Goal: Information Seeking & Learning: Learn about a topic

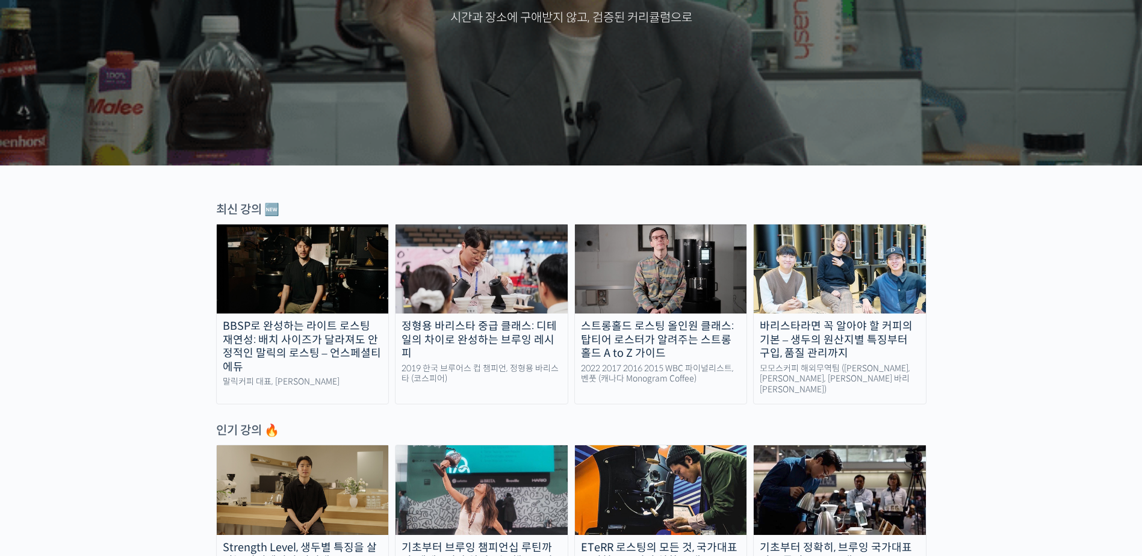
scroll to position [482, 0]
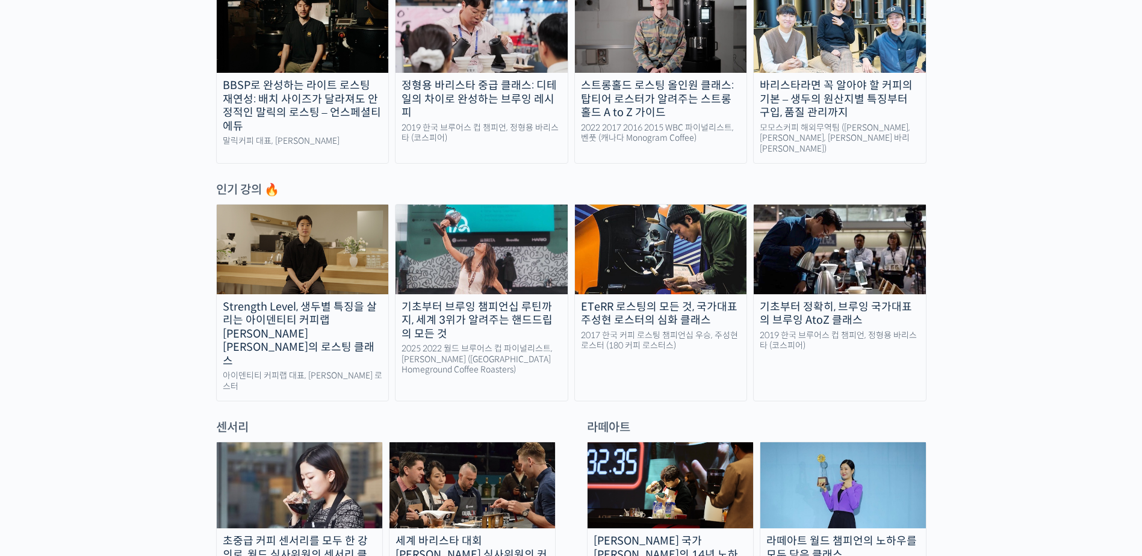
click at [317, 355] on link "Strength Level, 생두별 특징을 살리는 아이덴티티 커피랩 [PERSON_NAME] [PERSON_NAME]의 로스팅 클래스 아이덴티…" at bounding box center [302, 302] width 173 height 197
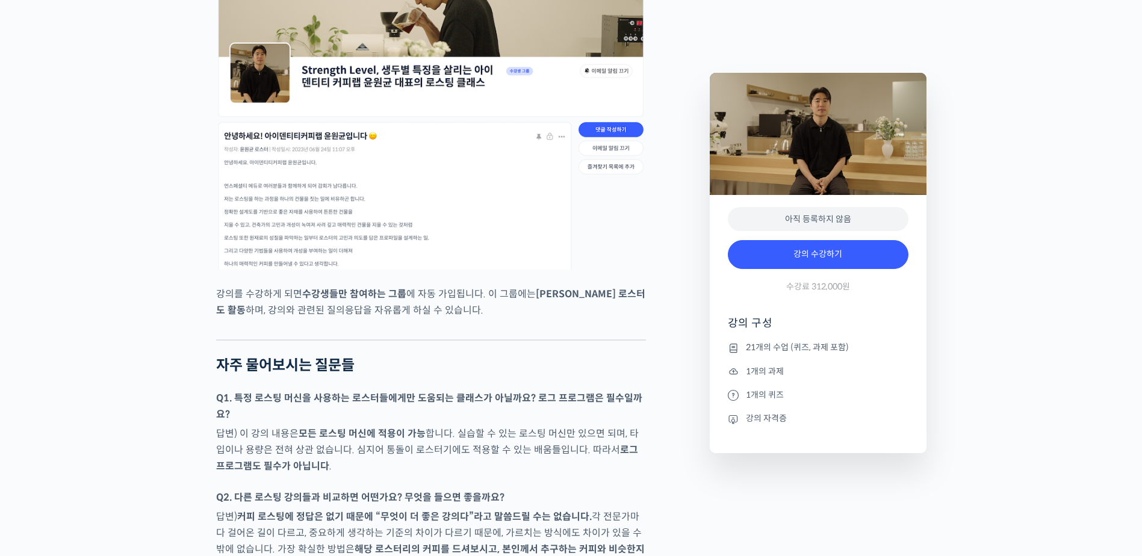
scroll to position [5598, 0]
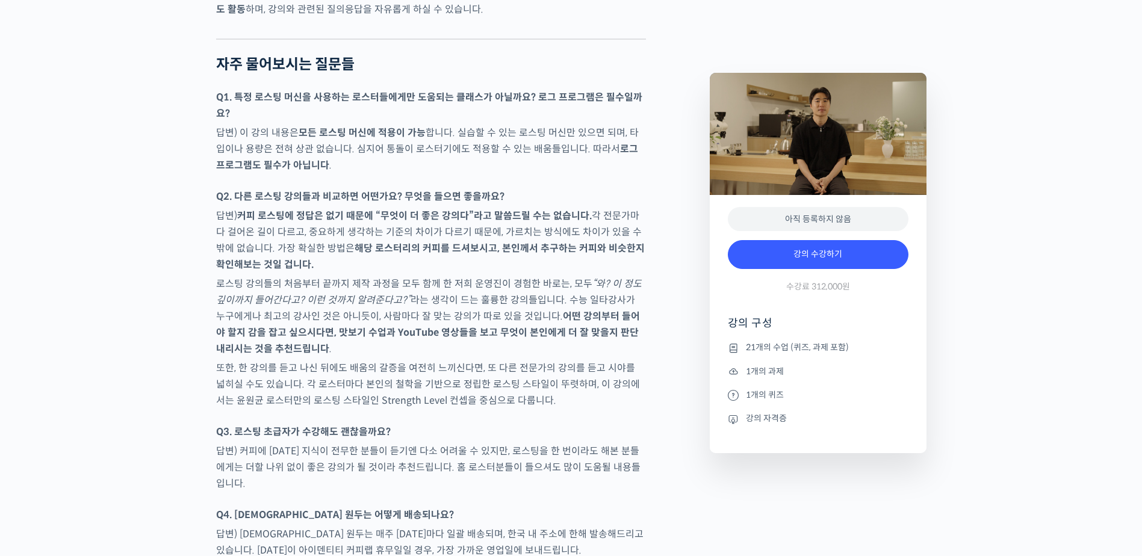
drag, startPoint x: 1141, startPoint y: 436, endPoint x: 1153, endPoint y: 511, distance: 76.1
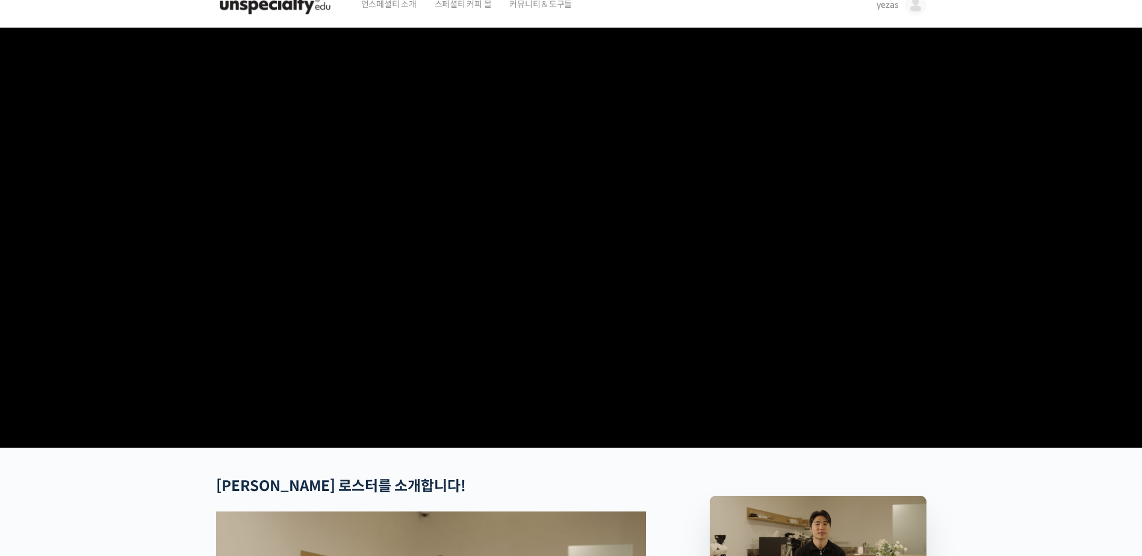
scroll to position [0, 0]
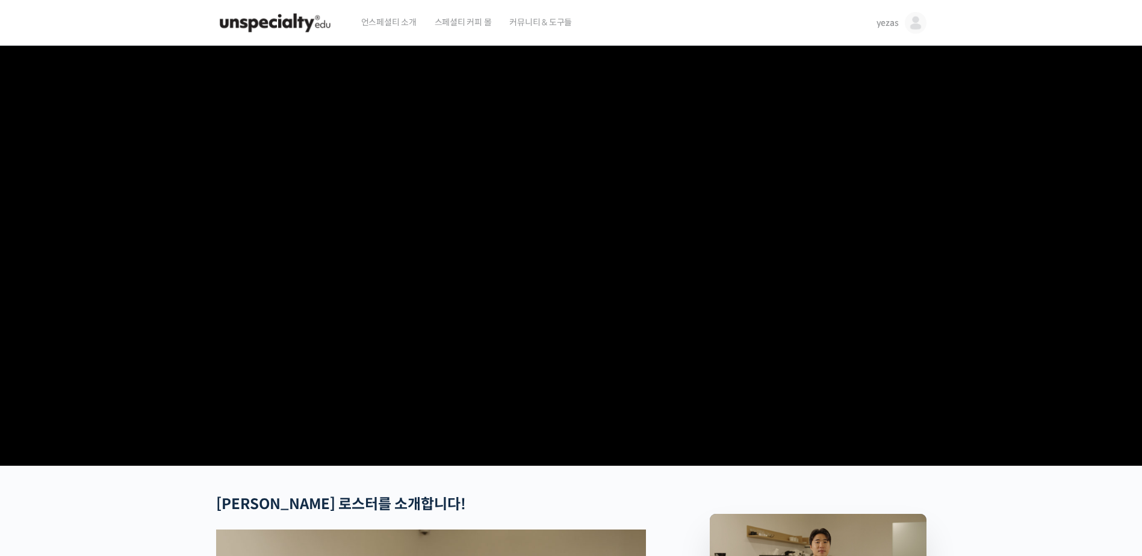
click at [882, 19] on span "yezas" at bounding box center [887, 22] width 22 height 11
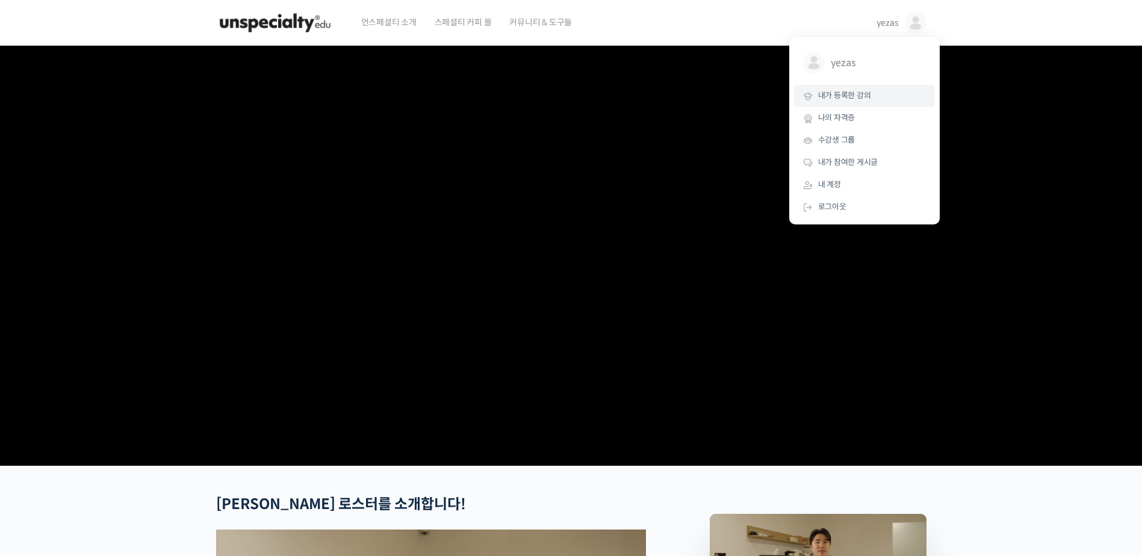
click at [869, 91] on span "내가 등록한 강의" at bounding box center [844, 95] width 53 height 10
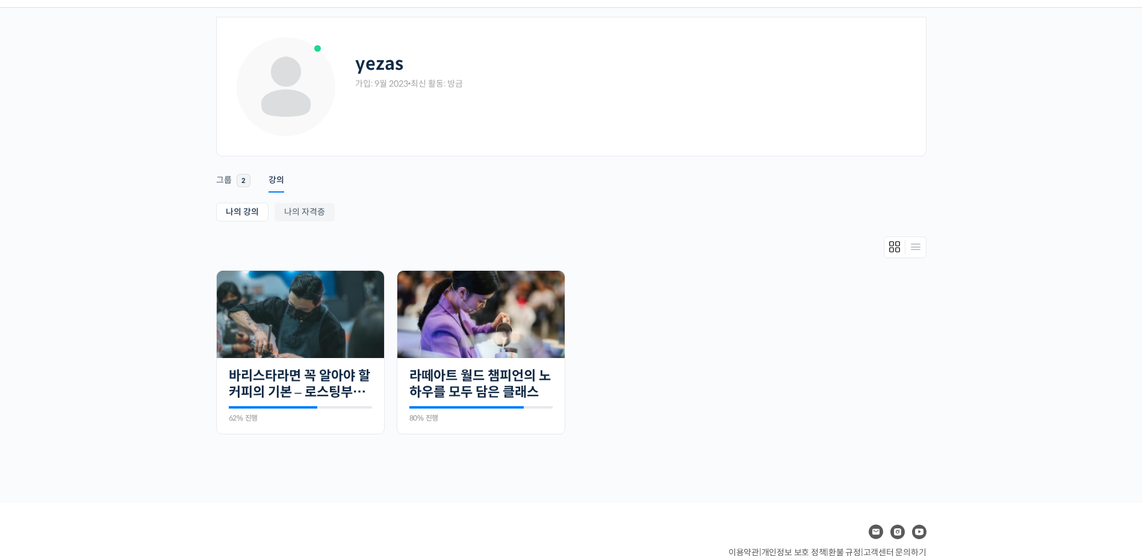
scroll to position [100, 0]
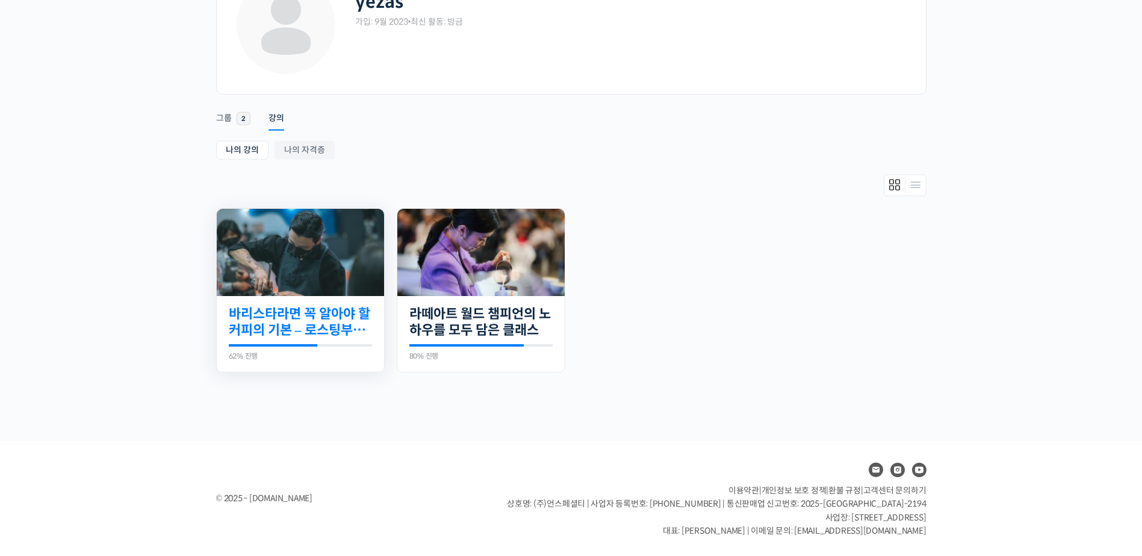
click at [352, 328] on link "바리스타라면 꼭 알아야 할 커피의 기본 – 로스팅부터 에스프레소까지" at bounding box center [300, 322] width 143 height 33
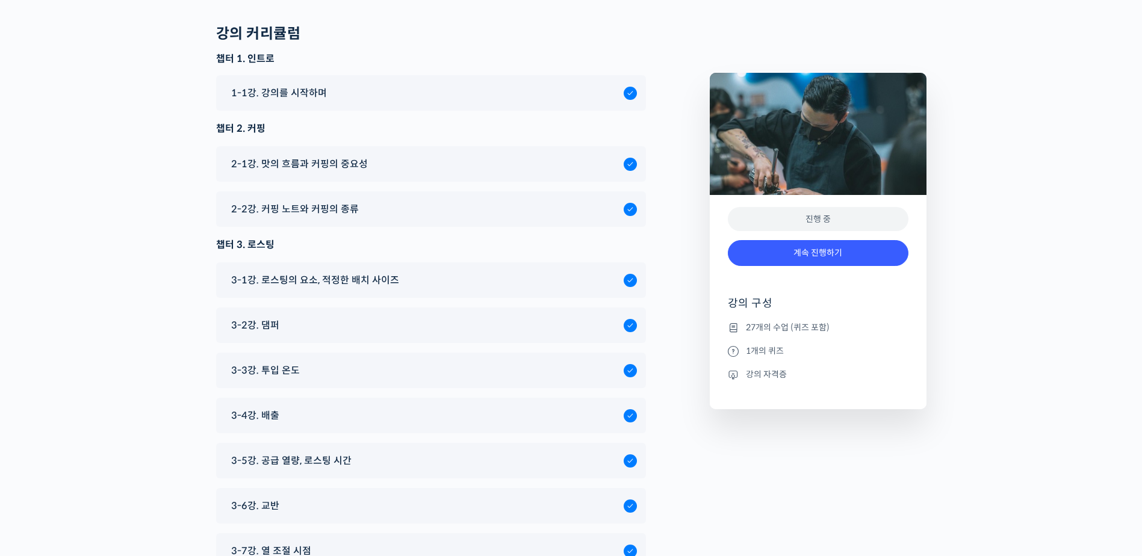
scroll to position [5147, 0]
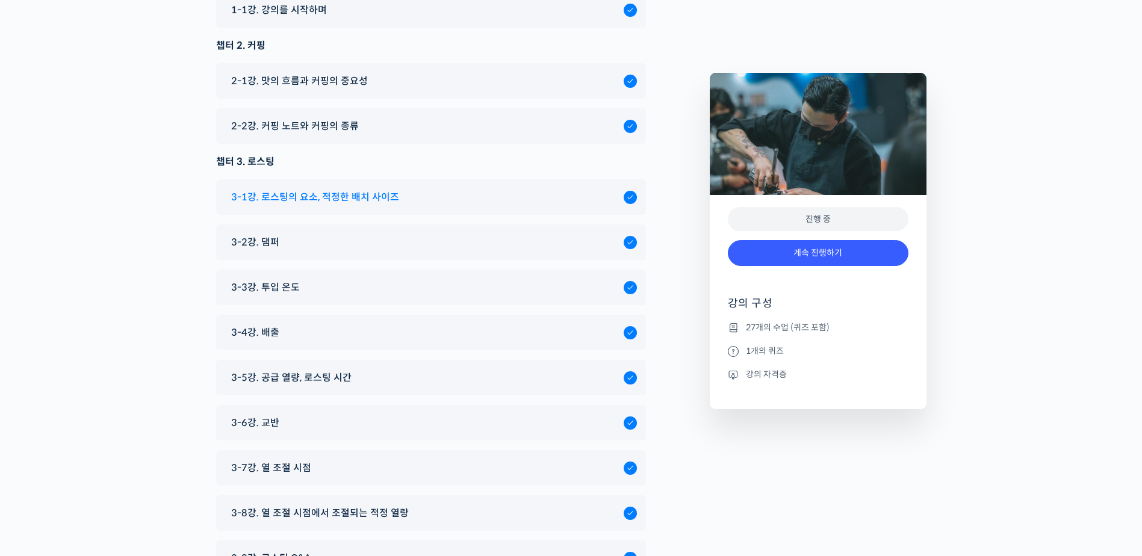
click at [390, 189] on span "3-1강. 로스팅의 요소, 적정한 배치 사이즈" at bounding box center [315, 197] width 168 height 16
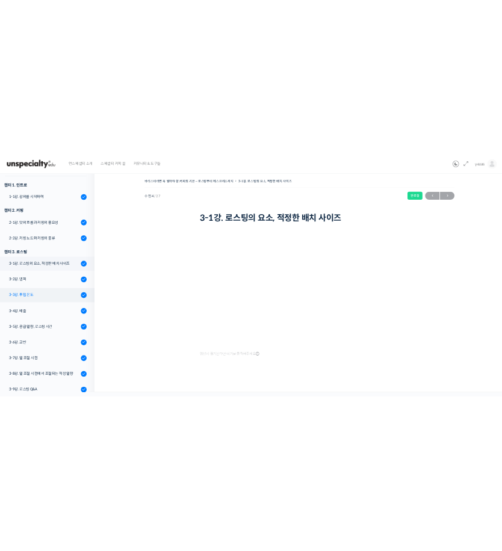
scroll to position [181, 0]
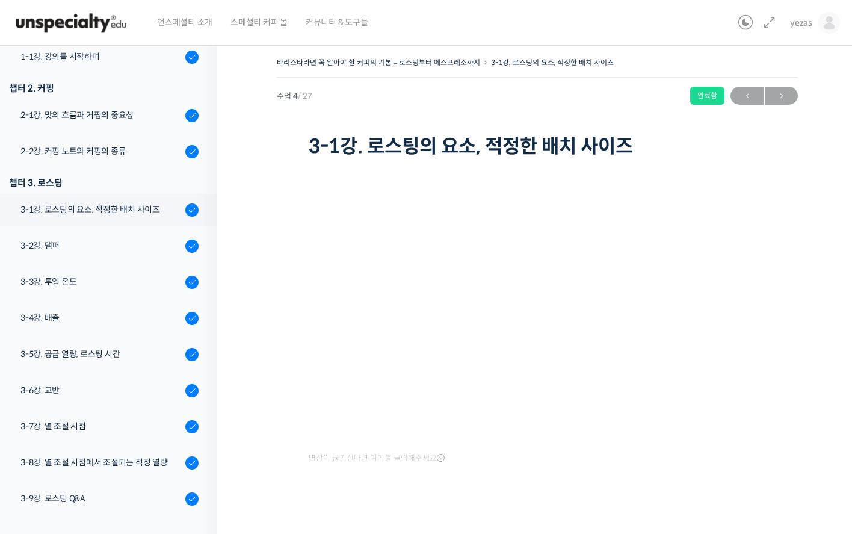
click at [663, 493] on div "영상이 끊기신다면 여기를 클릭해주세요" at bounding box center [537, 341] width 457 height 361
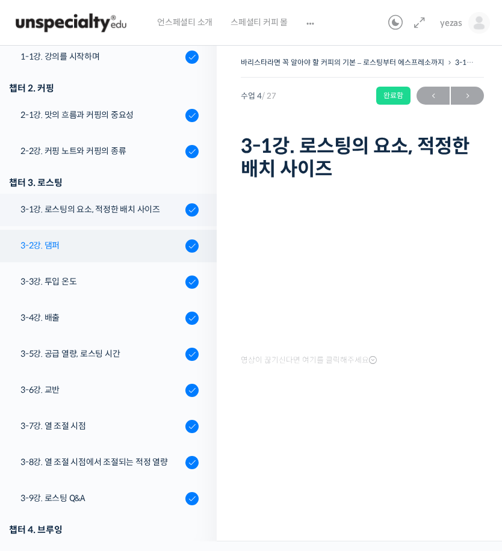
click at [86, 247] on div "3-2강. 댐퍼" at bounding box center [100, 245] width 161 height 13
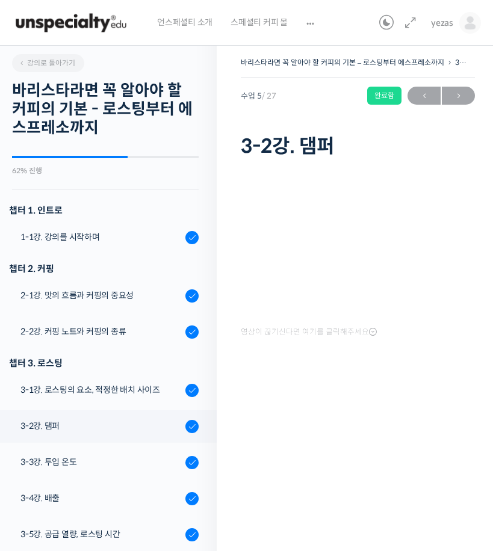
scroll to position [48, 0]
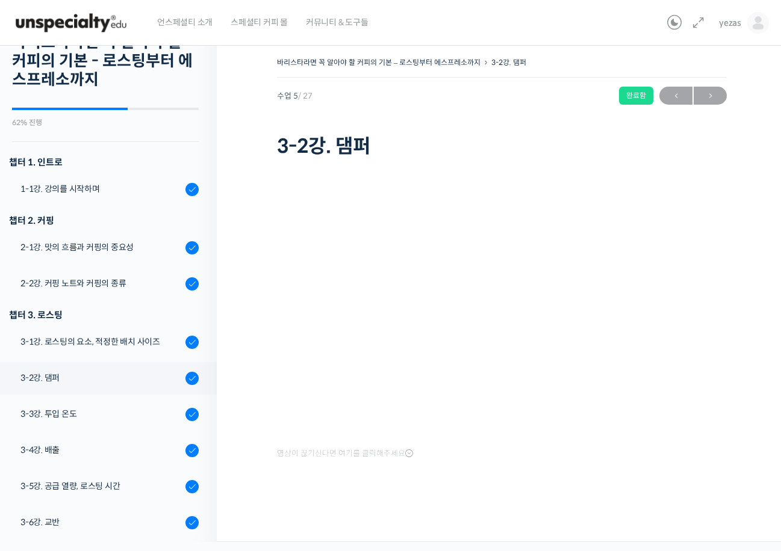
drag, startPoint x: 686, startPoint y: 456, endPoint x: 696, endPoint y: 463, distance: 12.0
click at [492, 456] on div "영상이 끊기신다면 여기를 클릭해주세요" at bounding box center [502, 323] width 450 height 276
drag, startPoint x: 432, startPoint y: 545, endPoint x: 355, endPoint y: 538, distance: 76.8
click at [356, 539] on div "언스페셜티 소개 스페셜티 커피 몰 커뮤니티 & 도구들 yezas yezas @93yezas1693885783 내가 등록한 강의 나의 자격증 수…" at bounding box center [390, 275] width 781 height 551
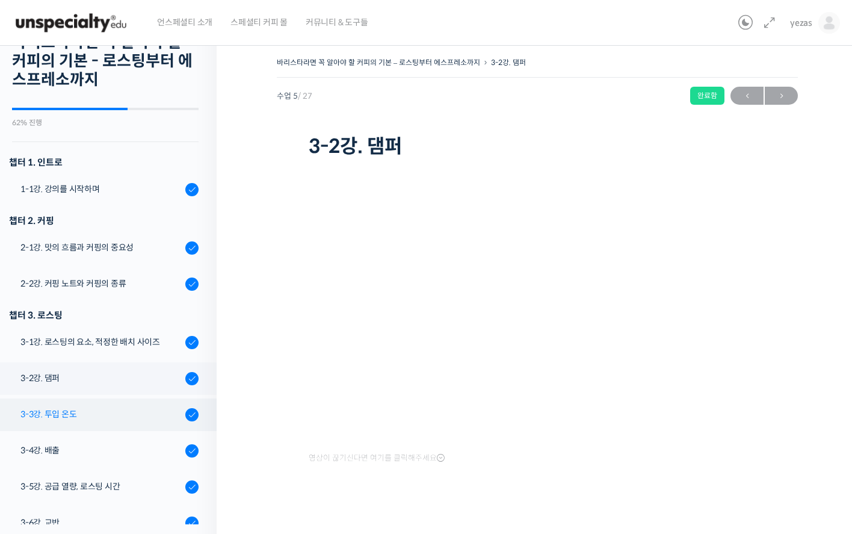
click at [150, 408] on div "3-3강. 투입 온도" at bounding box center [100, 414] width 161 height 13
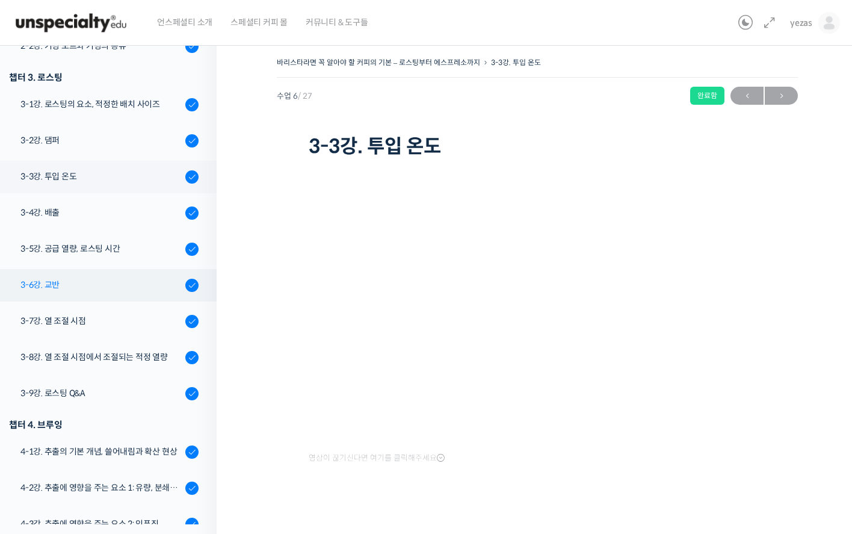
scroll to position [301, 0]
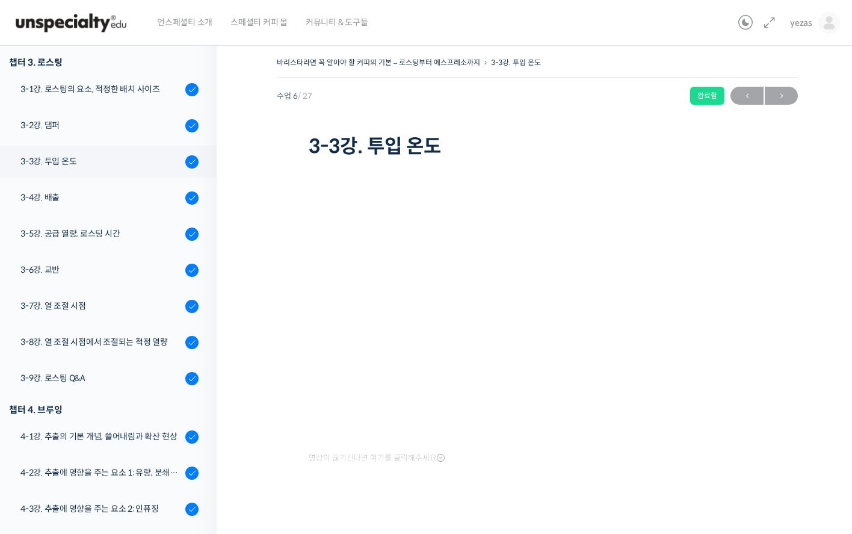
click at [499, 113] on div "바리스타라면 꼭 알아야 할 커피의 기본 – 로스팅부터 에스프레소까지 3-3강. 투입 온도 완료함 수업 6 / 27 완료함 ← 이전 다음 → 3…" at bounding box center [537, 107] width 521 height 107
click at [82, 273] on div "3-6강. 교반" at bounding box center [100, 269] width 161 height 13
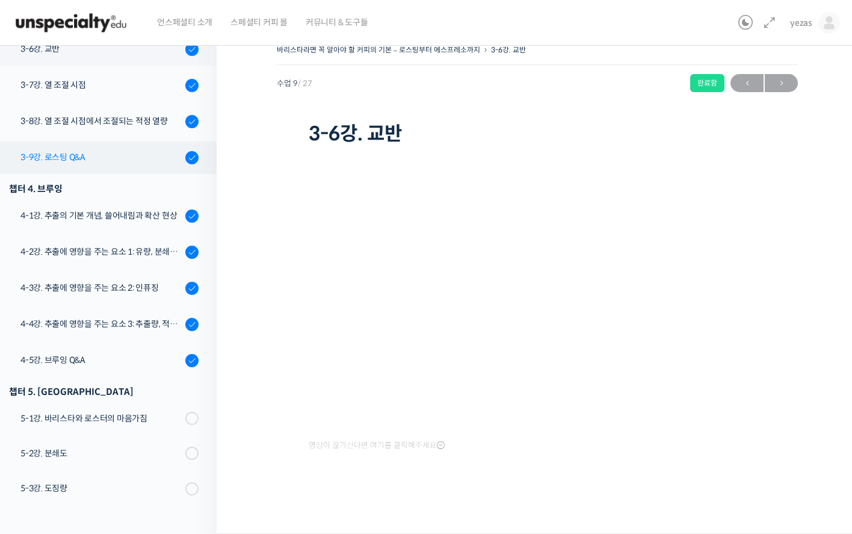
click at [72, 154] on div "3-9강. 로스팅 Q&A" at bounding box center [100, 156] width 161 height 13
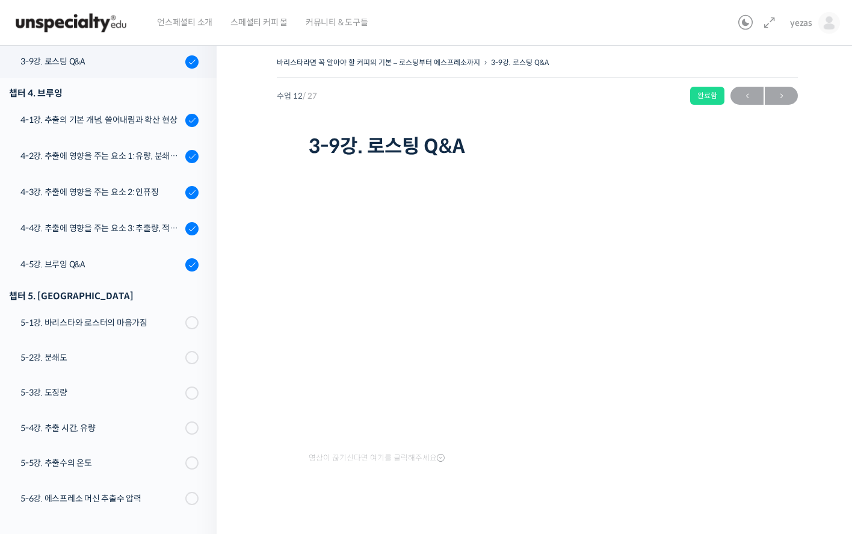
click at [503, 499] on div at bounding box center [537, 509] width 457 height 25
click at [718, 476] on div "영상이 끊기신다면 여기를 클릭해주세요" at bounding box center [537, 341] width 457 height 361
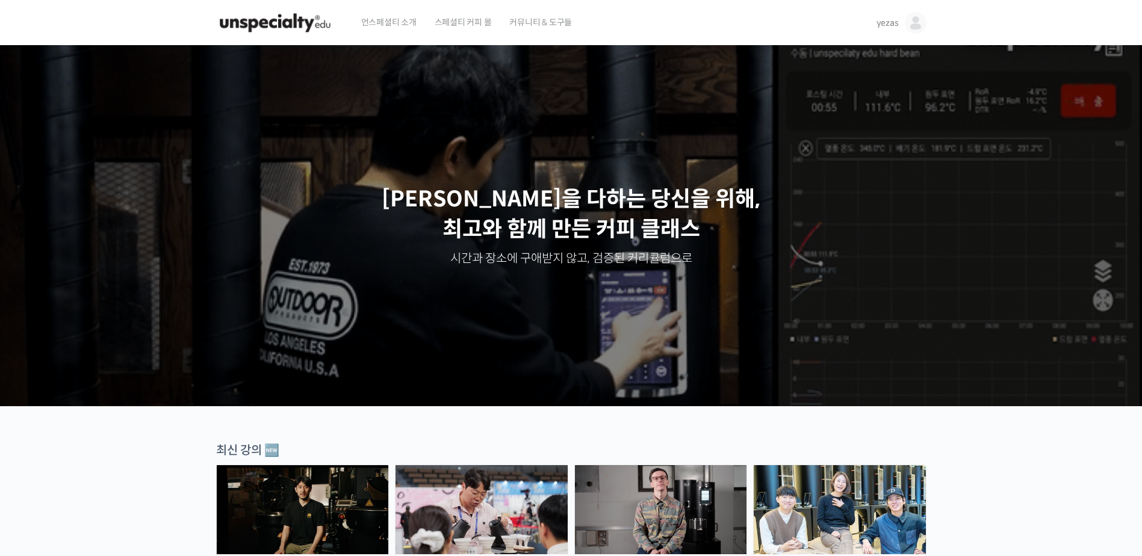
drag, startPoint x: 0, startPoint y: 0, endPoint x: 901, endPoint y: 25, distance: 900.9
click at [901, 25] on link "yezas" at bounding box center [901, 23] width 50 height 46
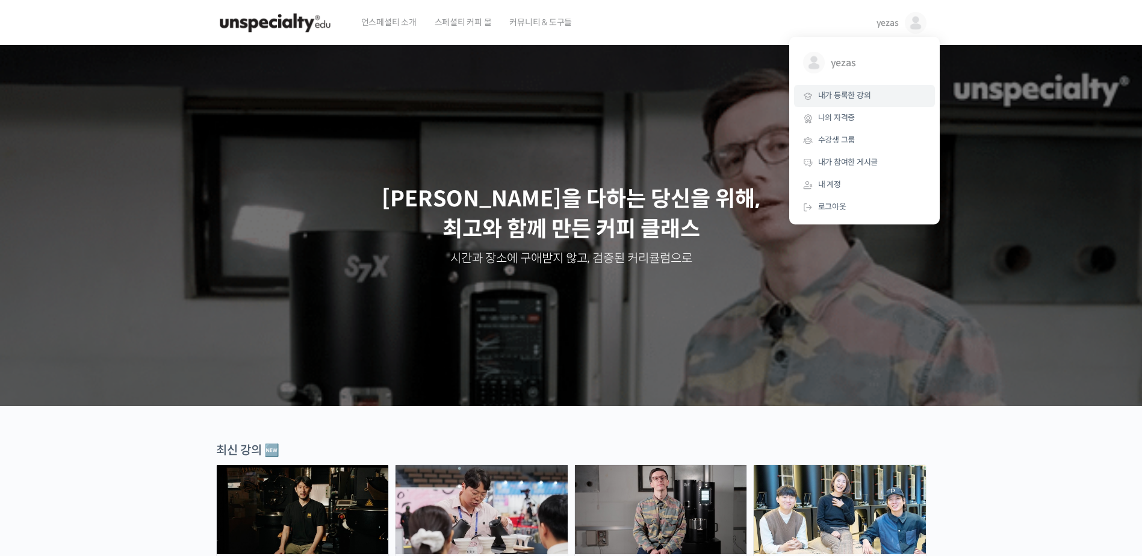
click at [846, 99] on span "내가 등록한 강의" at bounding box center [844, 95] width 53 height 10
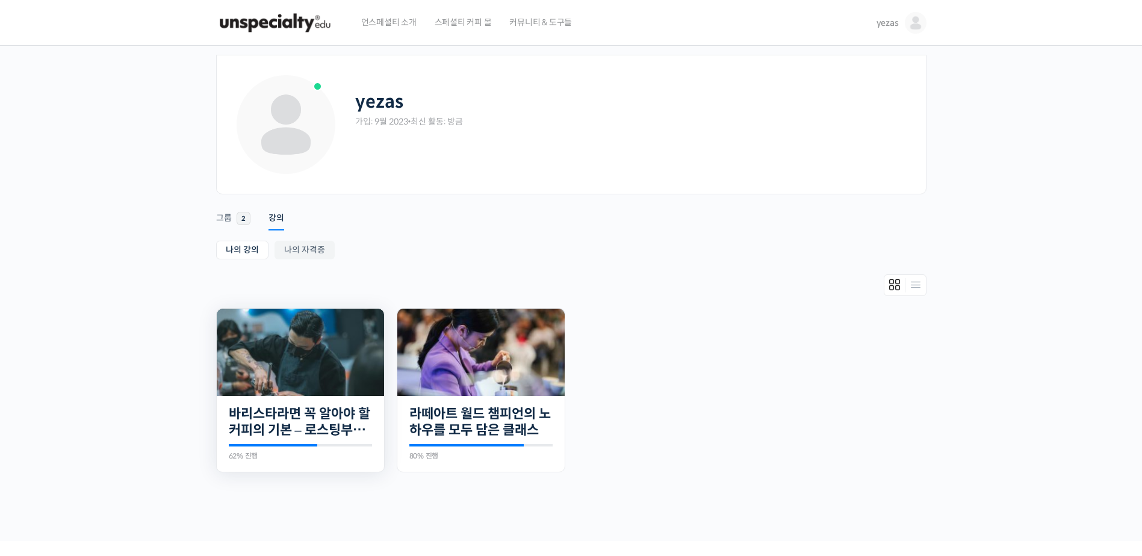
click at [250, 353] on img at bounding box center [300, 352] width 167 height 87
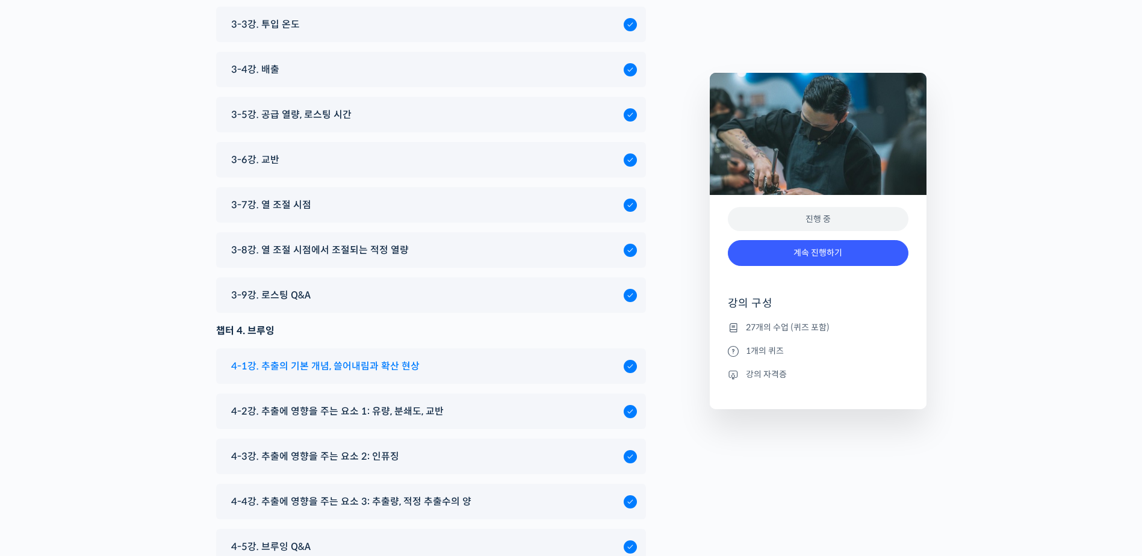
scroll to position [5388, 0]
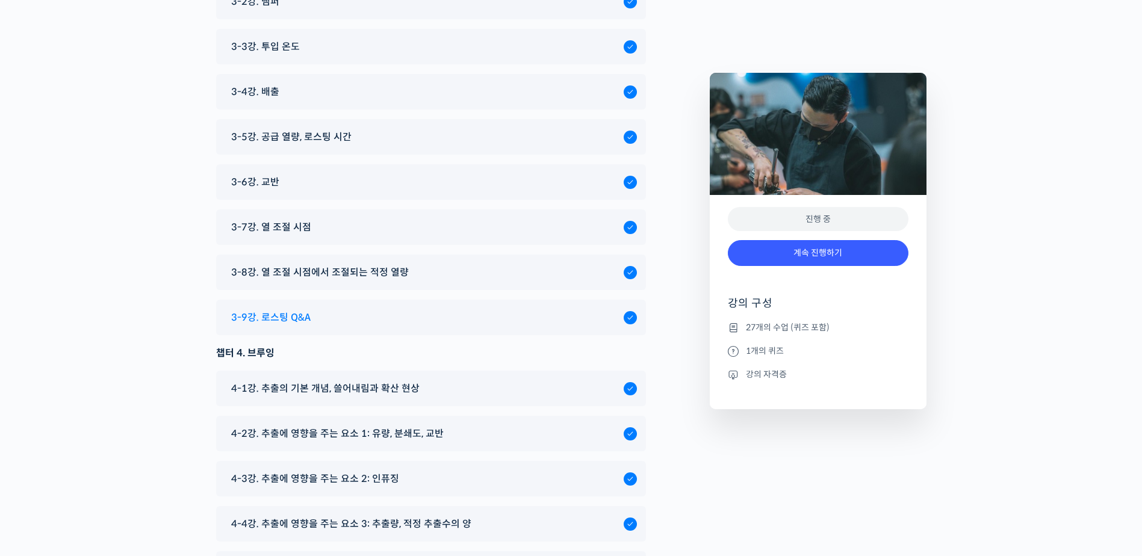
click at [357, 309] on div "3-9강. 로스팅 Q&A" at bounding box center [424, 317] width 398 height 16
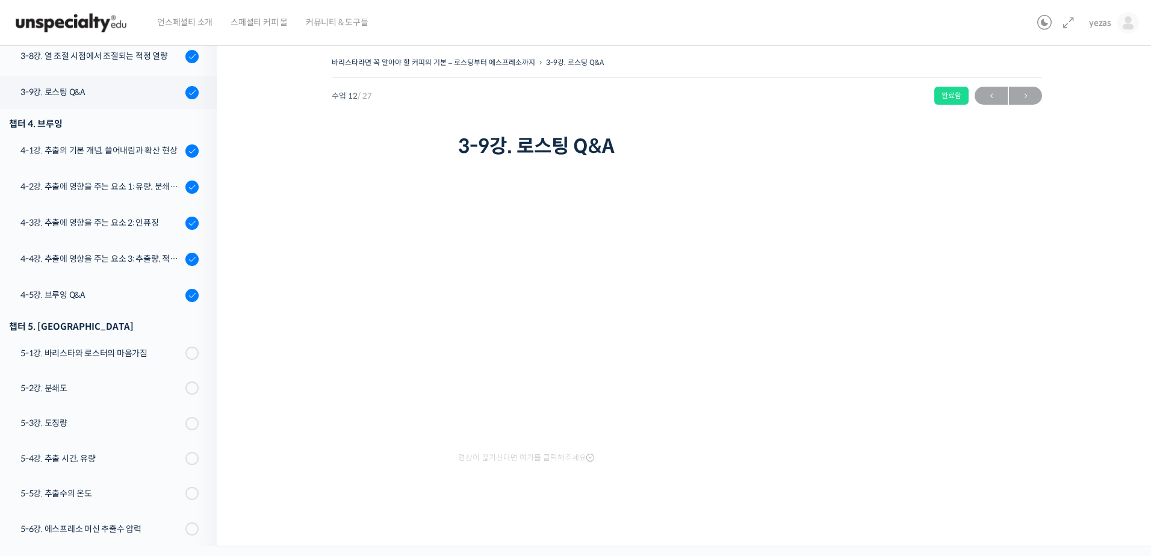
scroll to position [618, 0]
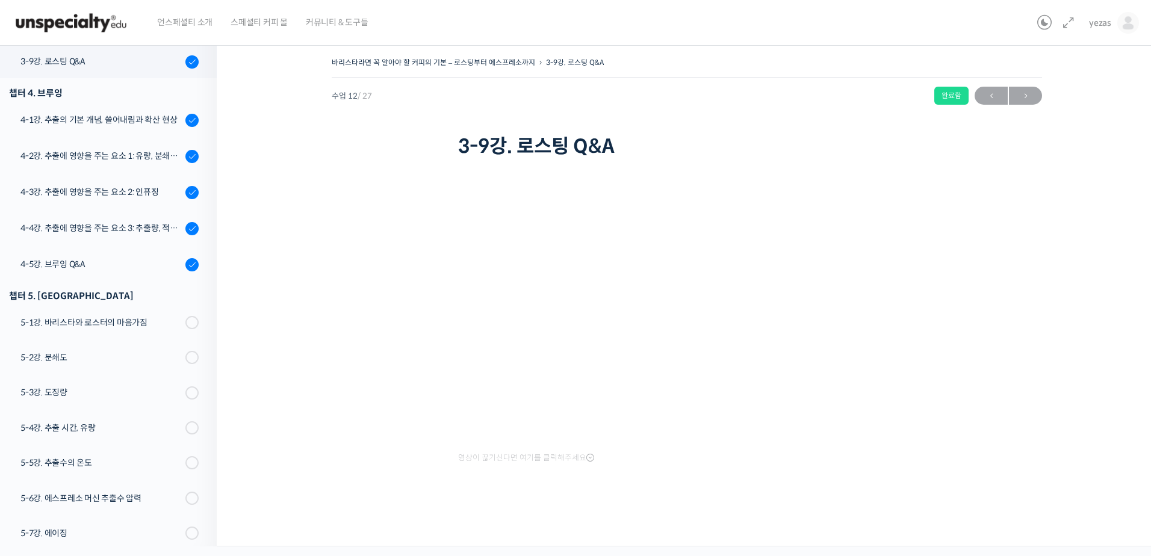
click at [327, 392] on div "바리스타라면 꼭 알아야 할 커피의 기본 – 로스팅부터 에스프레소까지 3-9강. 로스팅 Q&A 완료함 수업 12 / 27 완료함 ← 이전 다음 …" at bounding box center [687, 288] width 820 height 468
click at [1111, 24] on link "yezas" at bounding box center [1114, 23] width 50 height 46
click at [1045, 187] on span "내 계정" at bounding box center [1042, 184] width 23 height 10
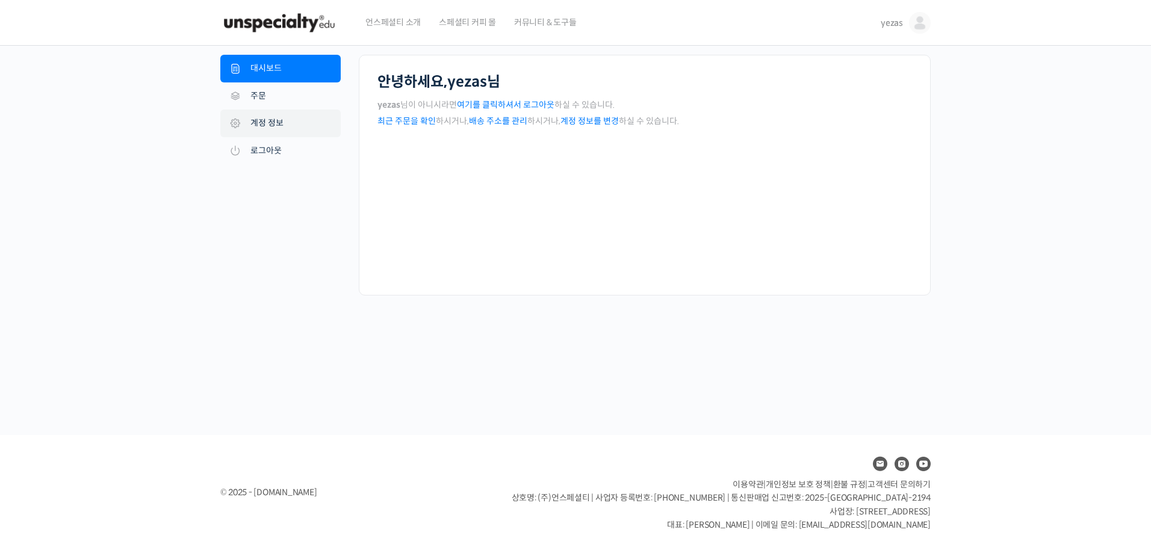
click at [279, 121] on link "계정 정보" at bounding box center [280, 124] width 120 height 28
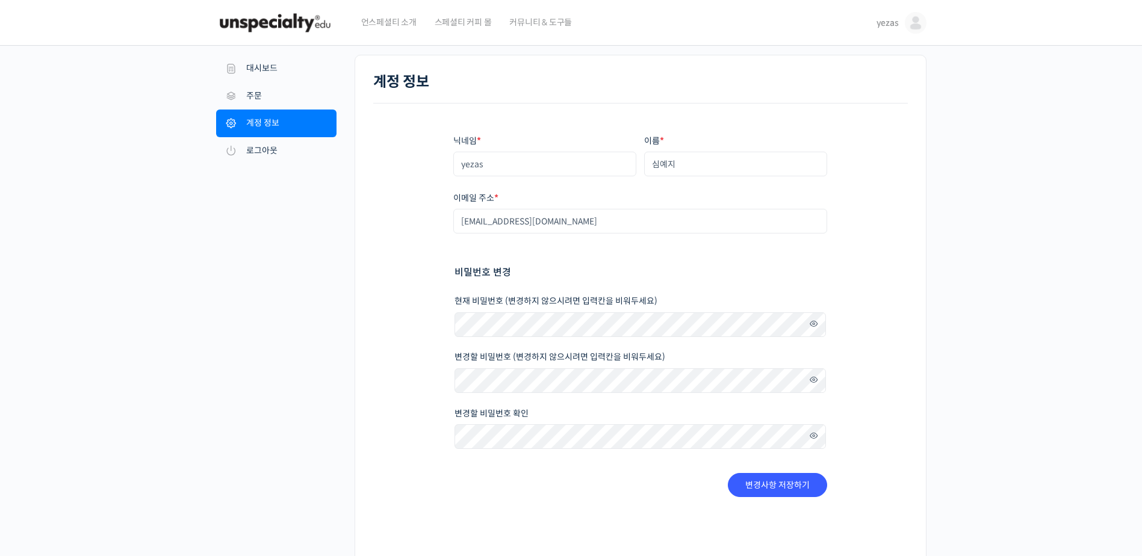
click at [288, 30] on img at bounding box center [275, 23] width 118 height 36
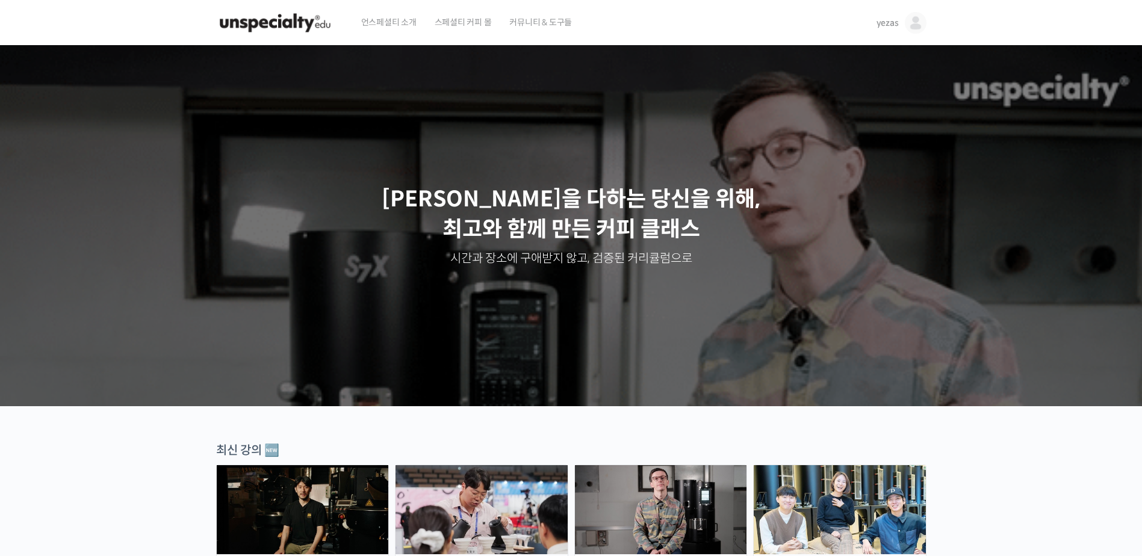
click at [558, 25] on span "커뮤니티 & 도구들" at bounding box center [540, 22] width 63 height 46
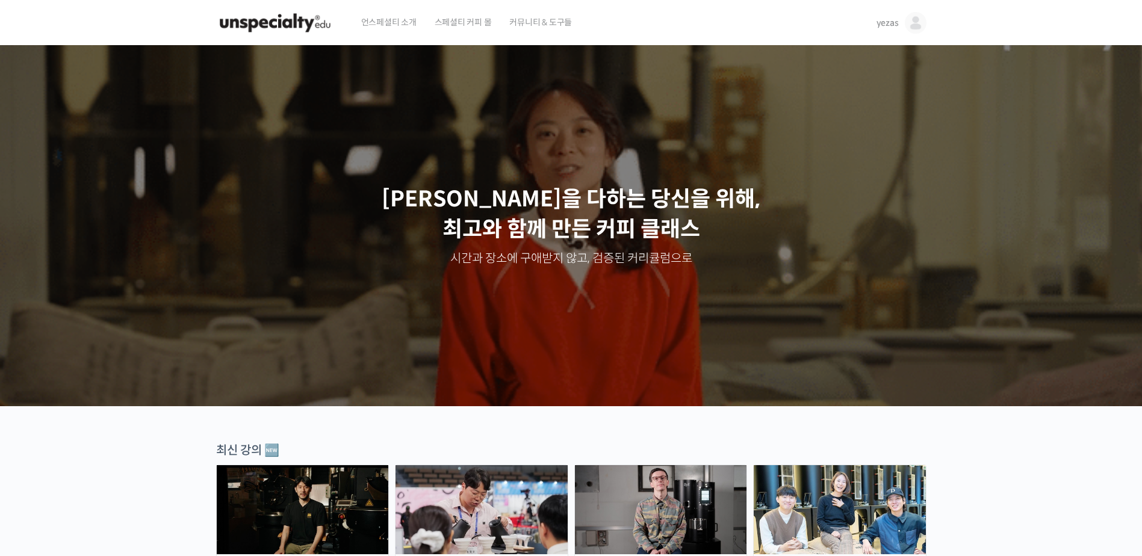
click at [485, 20] on span "스페셜티 커피 몰" at bounding box center [463, 22] width 57 height 46
